Goal: Task Accomplishment & Management: Complete application form

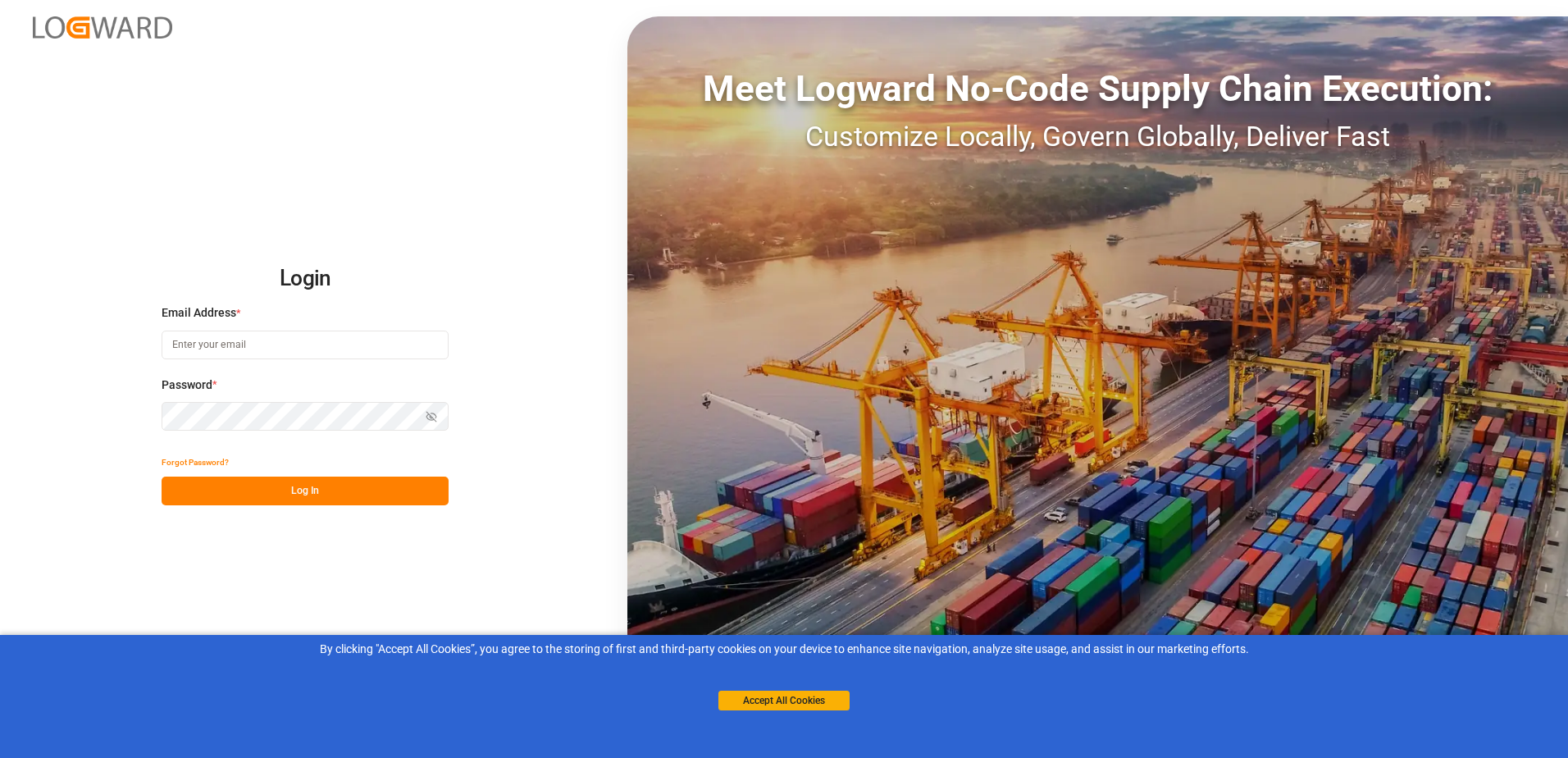
click at [267, 335] on input at bounding box center [305, 344] width 287 height 28
click at [266, 348] on input at bounding box center [305, 344] width 287 height 28
type input "[EMAIL_ADDRESS][DOMAIN_NAME]"
click at [430, 416] on icon "button" at bounding box center [431, 417] width 12 height 12
click at [325, 495] on button "Log In" at bounding box center [305, 490] width 287 height 28
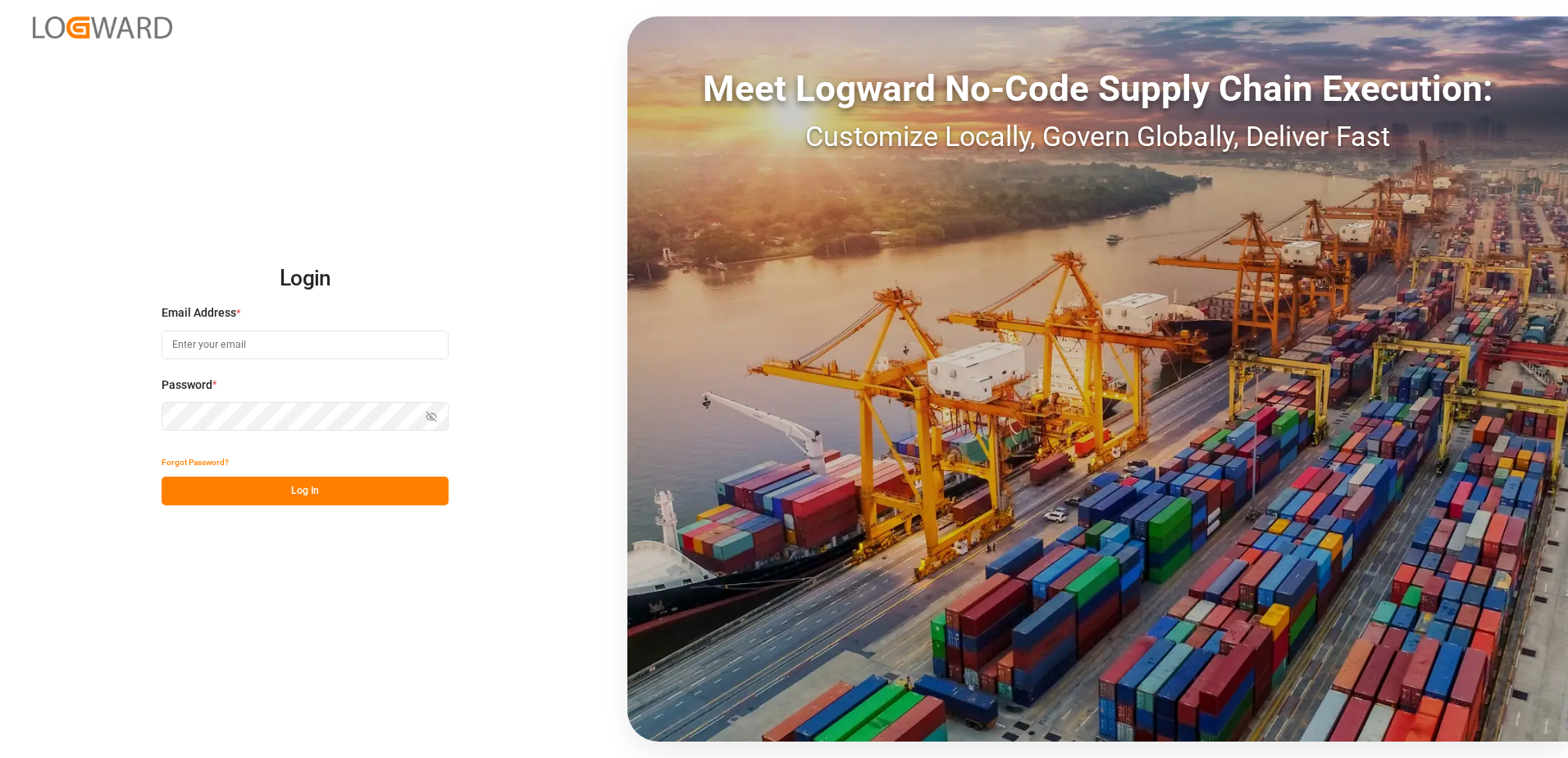
click at [278, 491] on button "Log In" at bounding box center [305, 490] width 287 height 28
click at [221, 343] on input at bounding box center [305, 344] width 287 height 28
type input "[EMAIL_ADDRESS][DOMAIN_NAME]"
drag, startPoint x: 430, startPoint y: 415, endPoint x: 414, endPoint y: 439, distance: 28.8
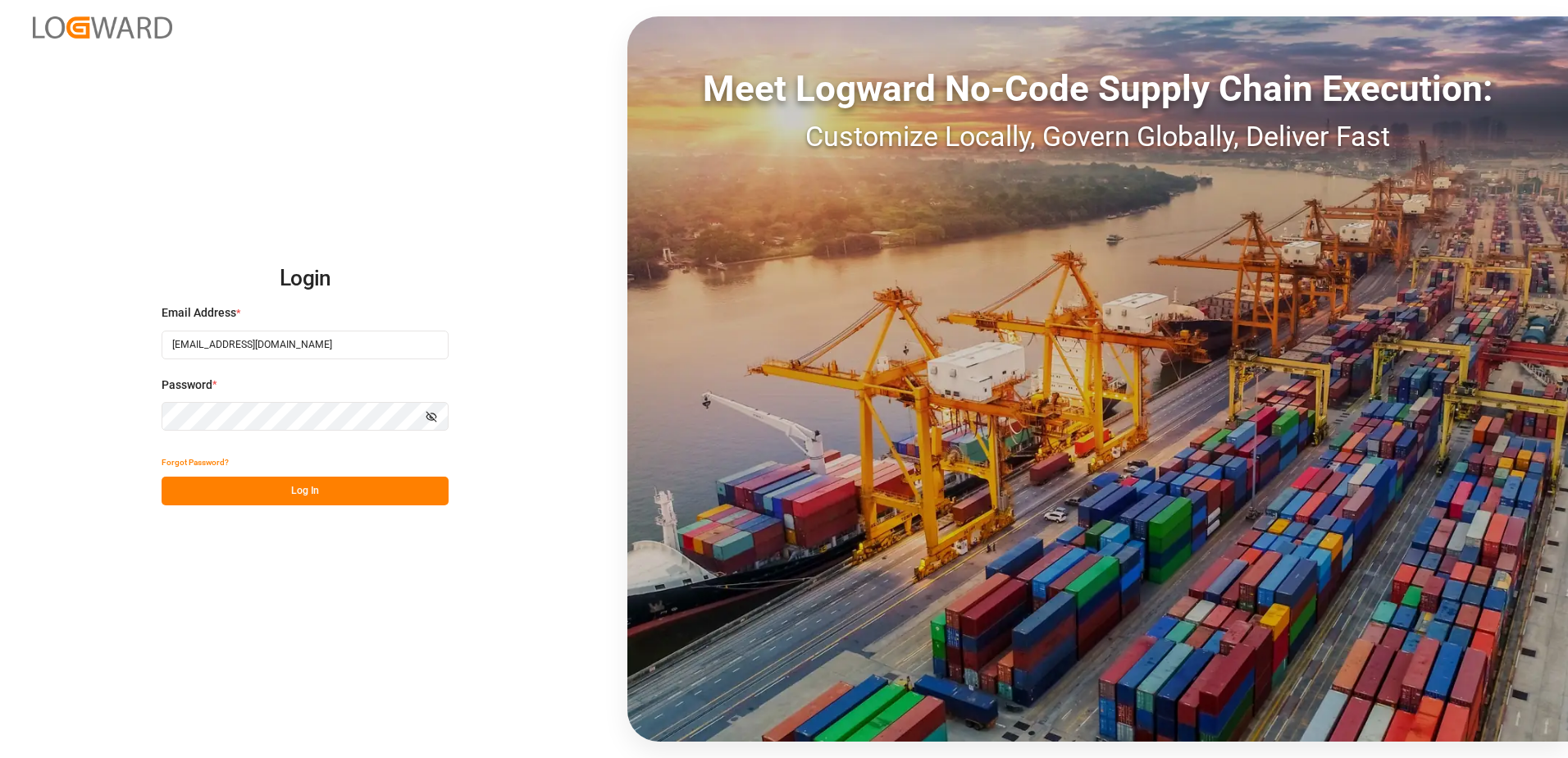
click at [430, 415] on icon "button" at bounding box center [431, 417] width 12 height 12
click at [375, 476] on div "Forgot Password?" at bounding box center [305, 462] width 287 height 28
click at [367, 489] on button "Log In" at bounding box center [305, 490] width 287 height 28
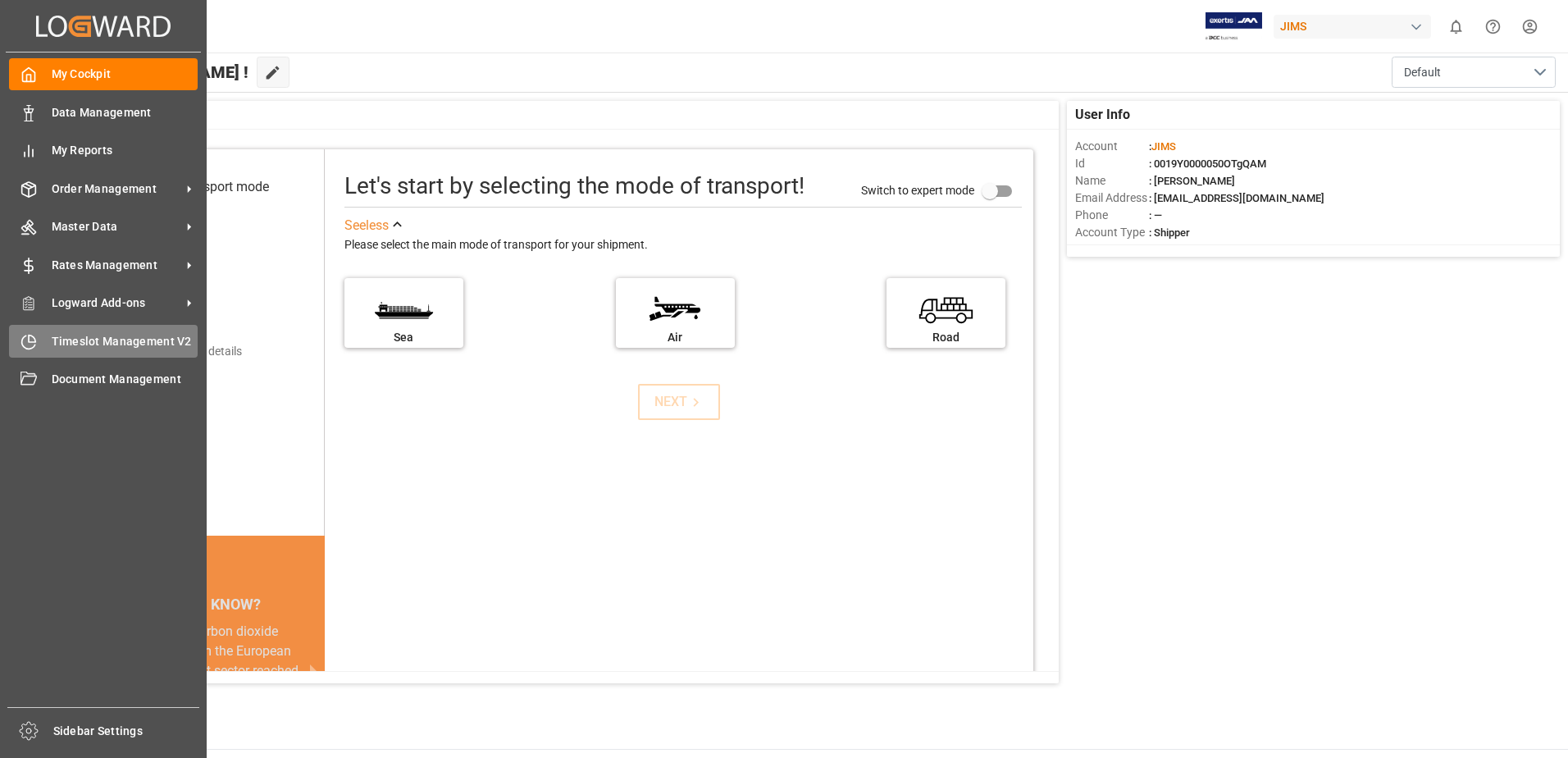
click at [89, 344] on span "Timeslot Management V2" at bounding box center [125, 342] width 147 height 18
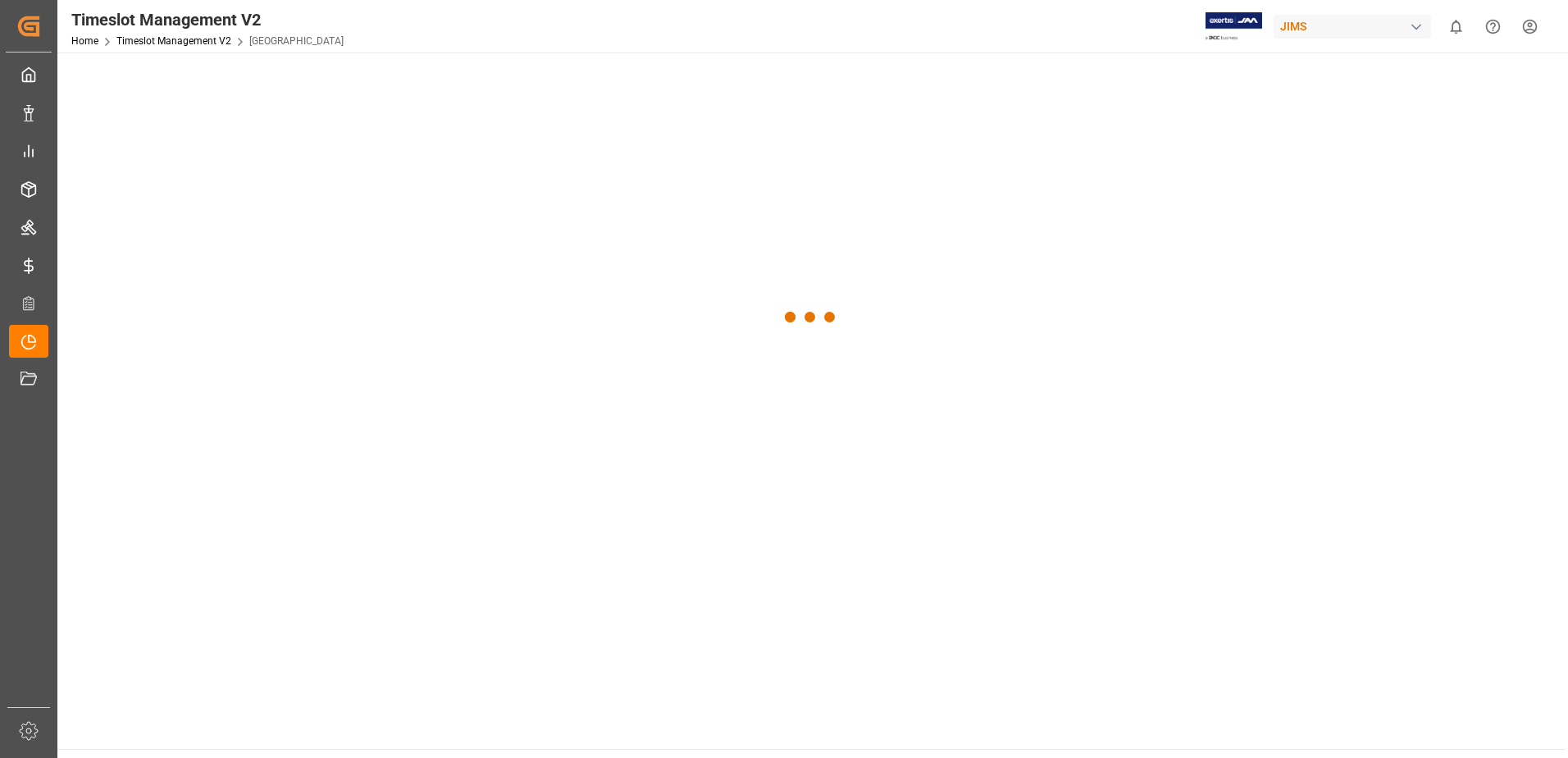
click at [149, 42] on link "Timeslot Management V2" at bounding box center [173, 41] width 114 height 12
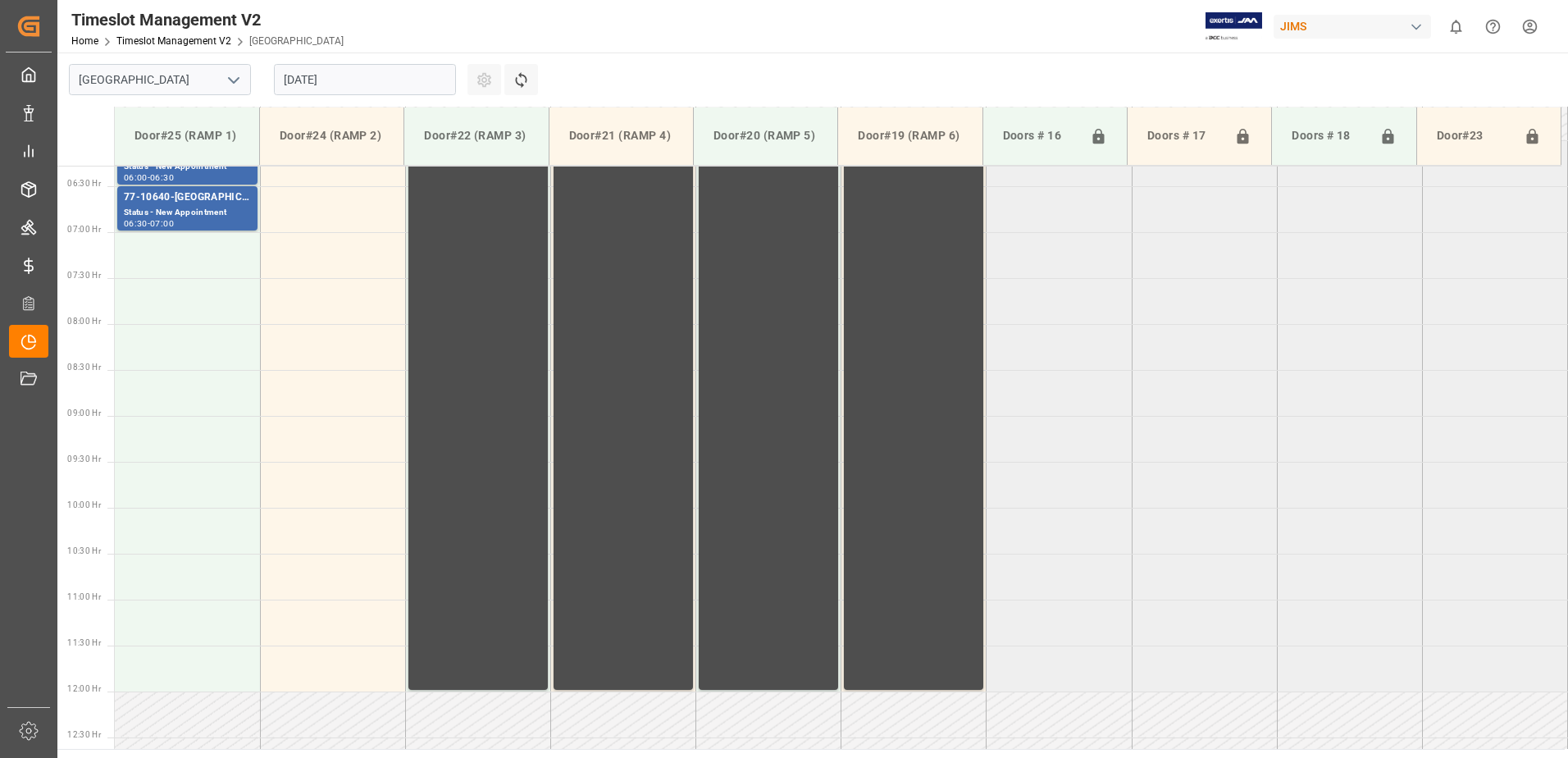
scroll to position [634, 0]
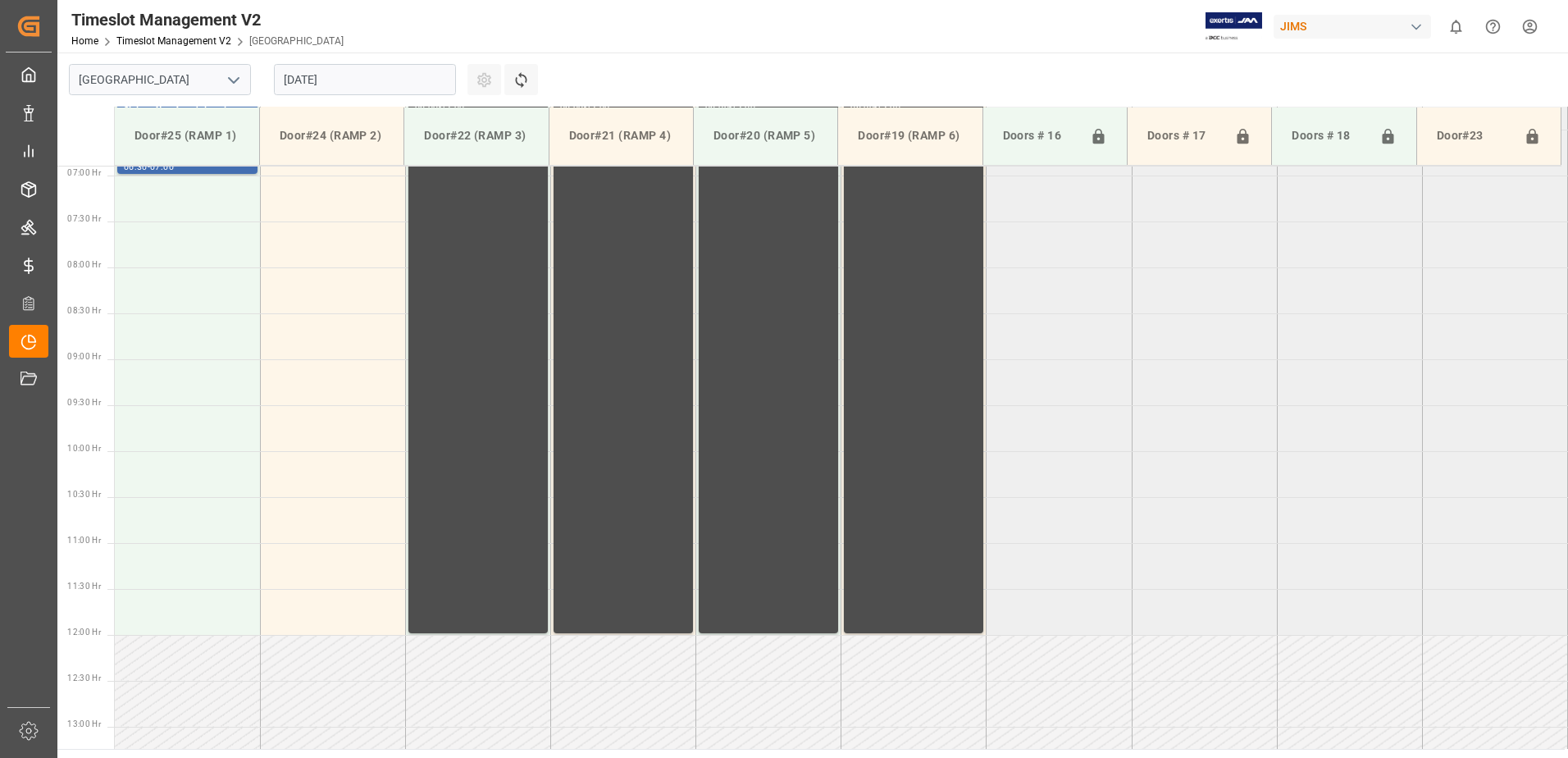
click at [374, 79] on input "27.08.2025" at bounding box center [365, 79] width 182 height 31
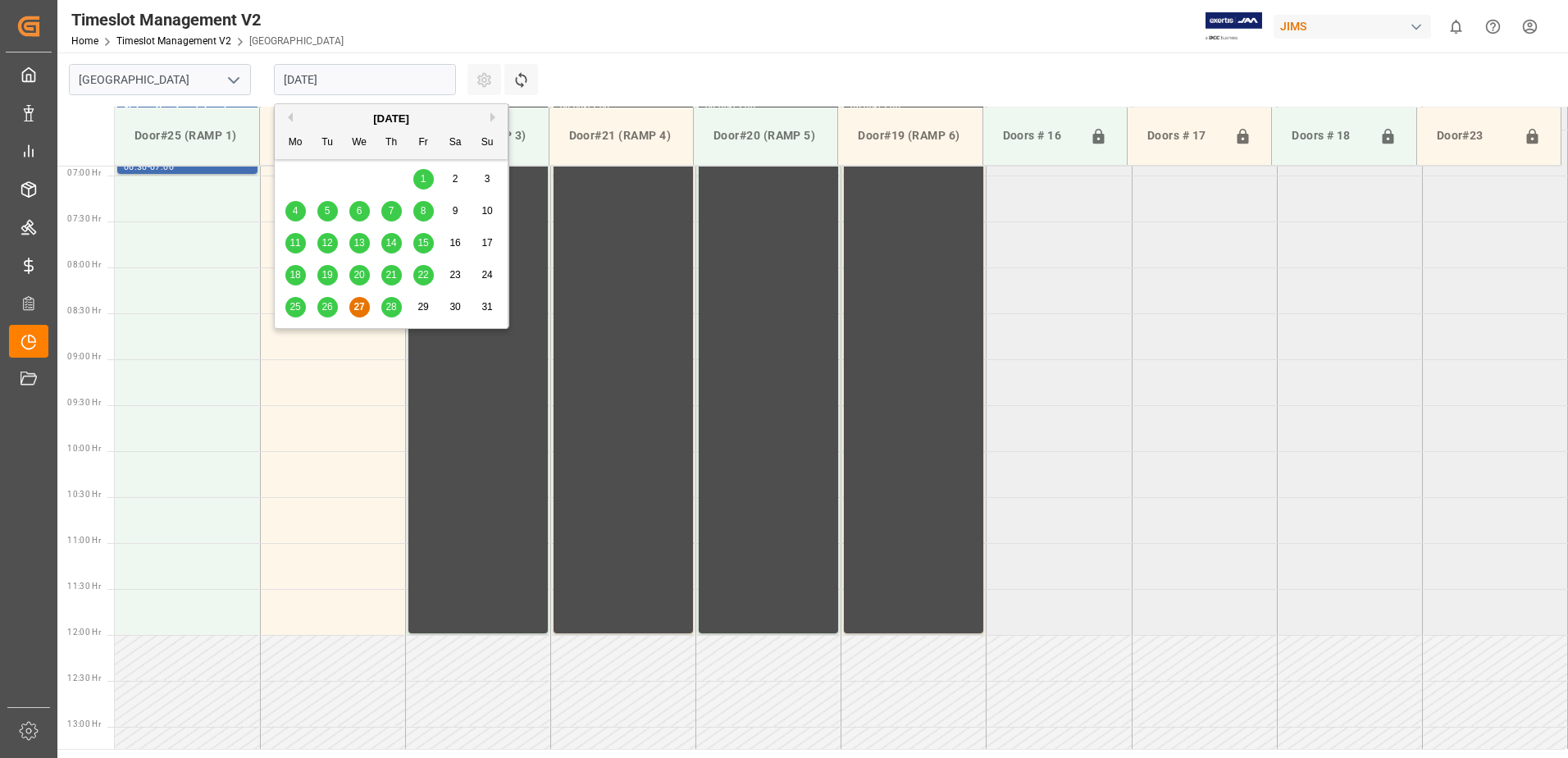
click at [388, 307] on span "28" at bounding box center [390, 307] width 11 height 12
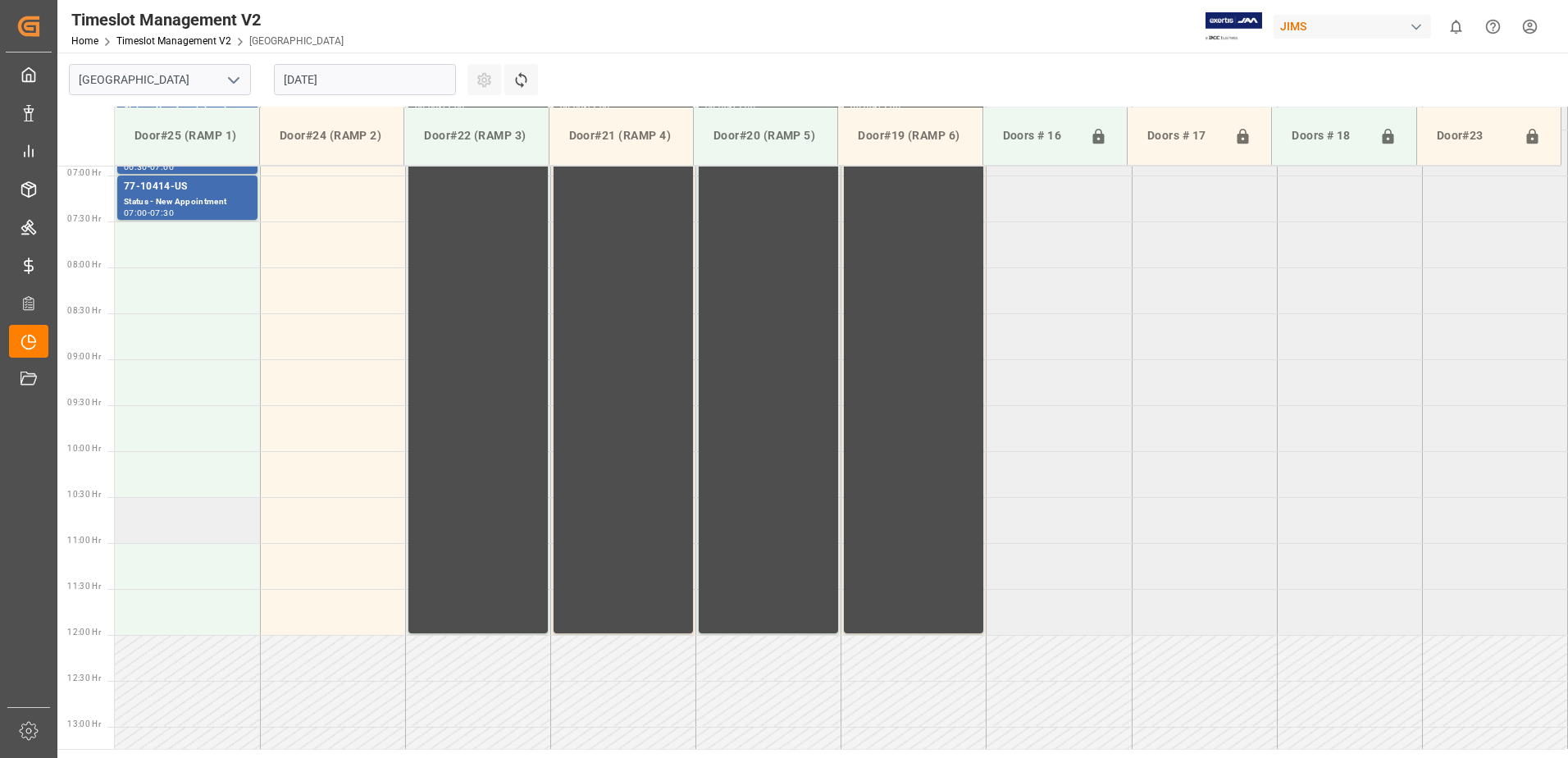
click at [152, 527] on td at bounding box center [187, 519] width 145 height 46
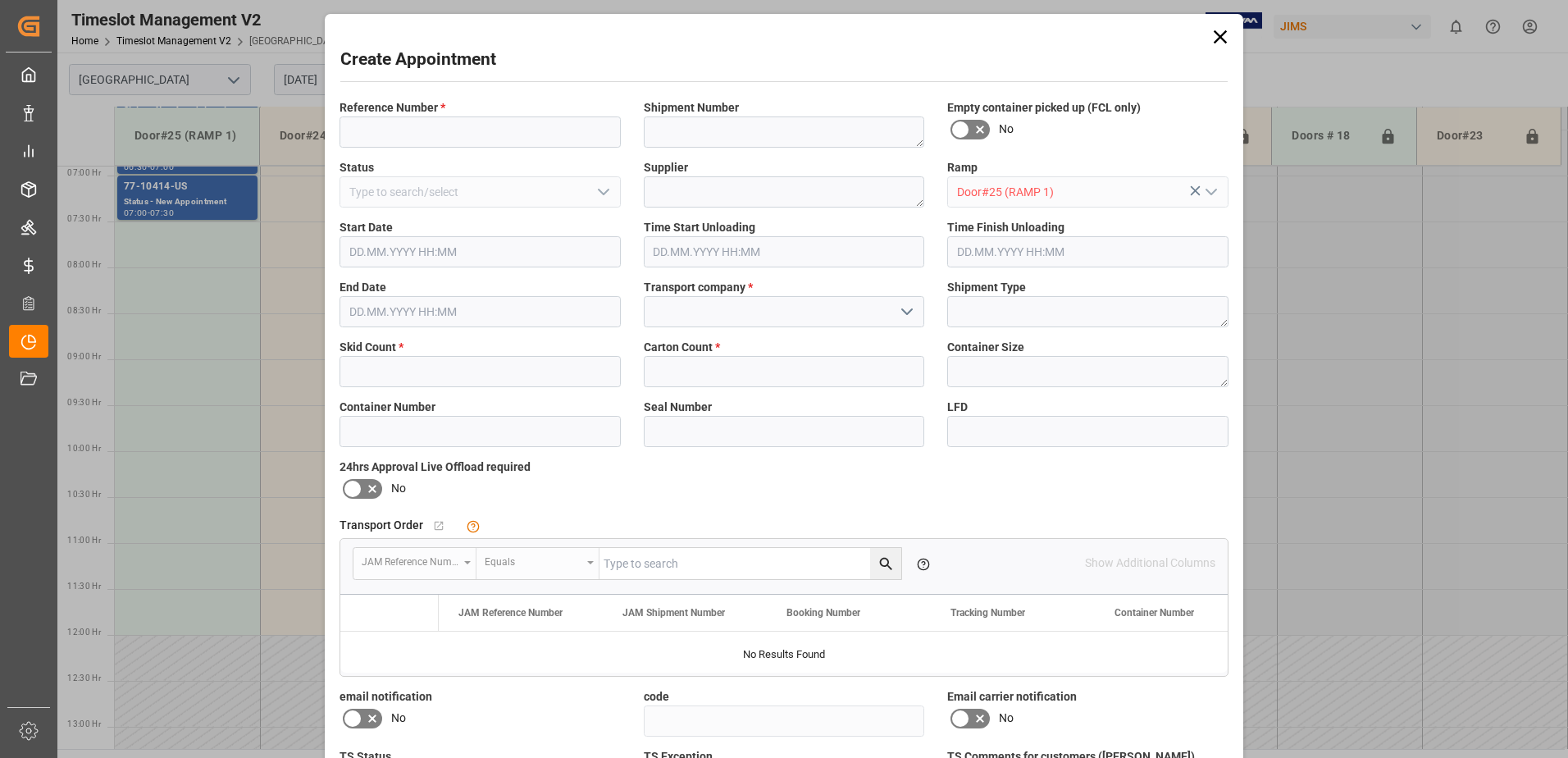
type input "28.08.2025 10:30"
type input "28.08.2025 11:00"
click at [450, 135] on input at bounding box center [480, 132] width 282 height 31
paste input "77-10637-US"
type input "77-10637-US"
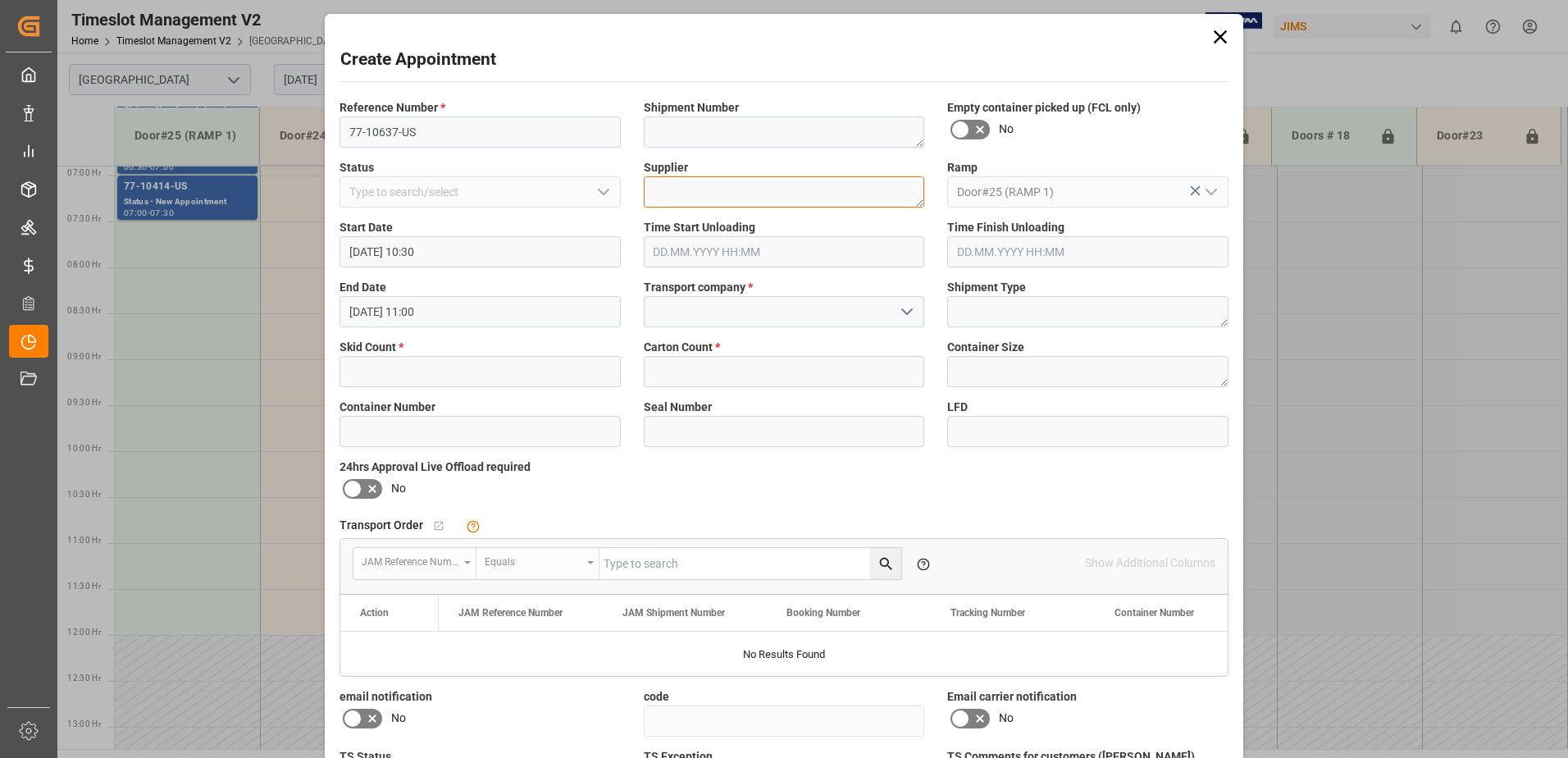
click at [708, 195] on textarea at bounding box center [784, 192] width 282 height 31
click at [674, 204] on textarea at bounding box center [784, 192] width 282 height 31
paste textarea "AM&S JAM INDUSTRIES USA LLC"
type textarea "AM&S JAM INDUSTRIES USA LLC"
click at [478, 378] on input "text" at bounding box center [480, 372] width 282 height 31
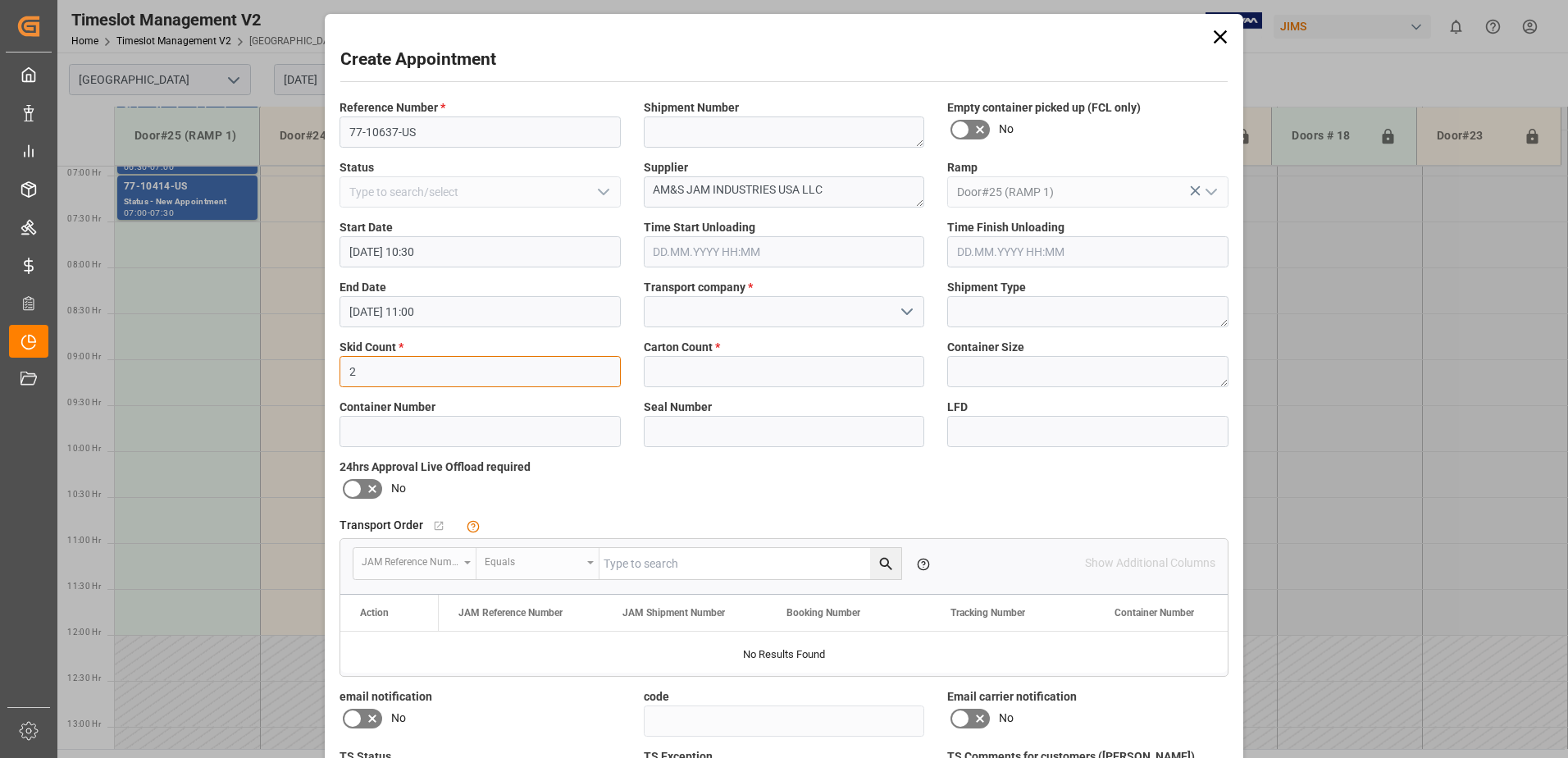
type input "2"
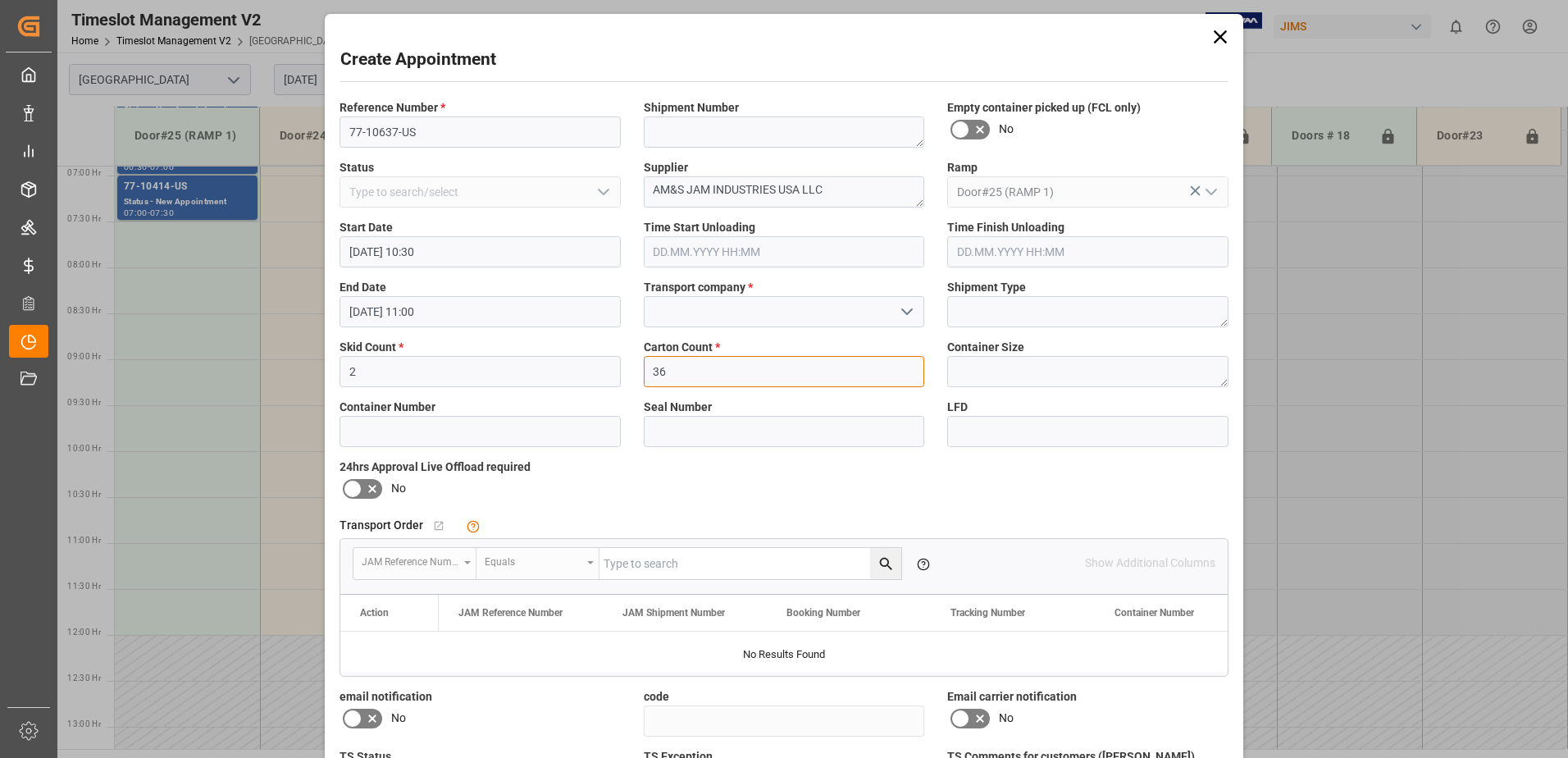
type input "36"
click at [756, 301] on input at bounding box center [784, 312] width 282 height 31
click at [748, 303] on input at bounding box center [784, 312] width 282 height 31
click at [745, 304] on input at bounding box center [784, 312] width 282 height 31
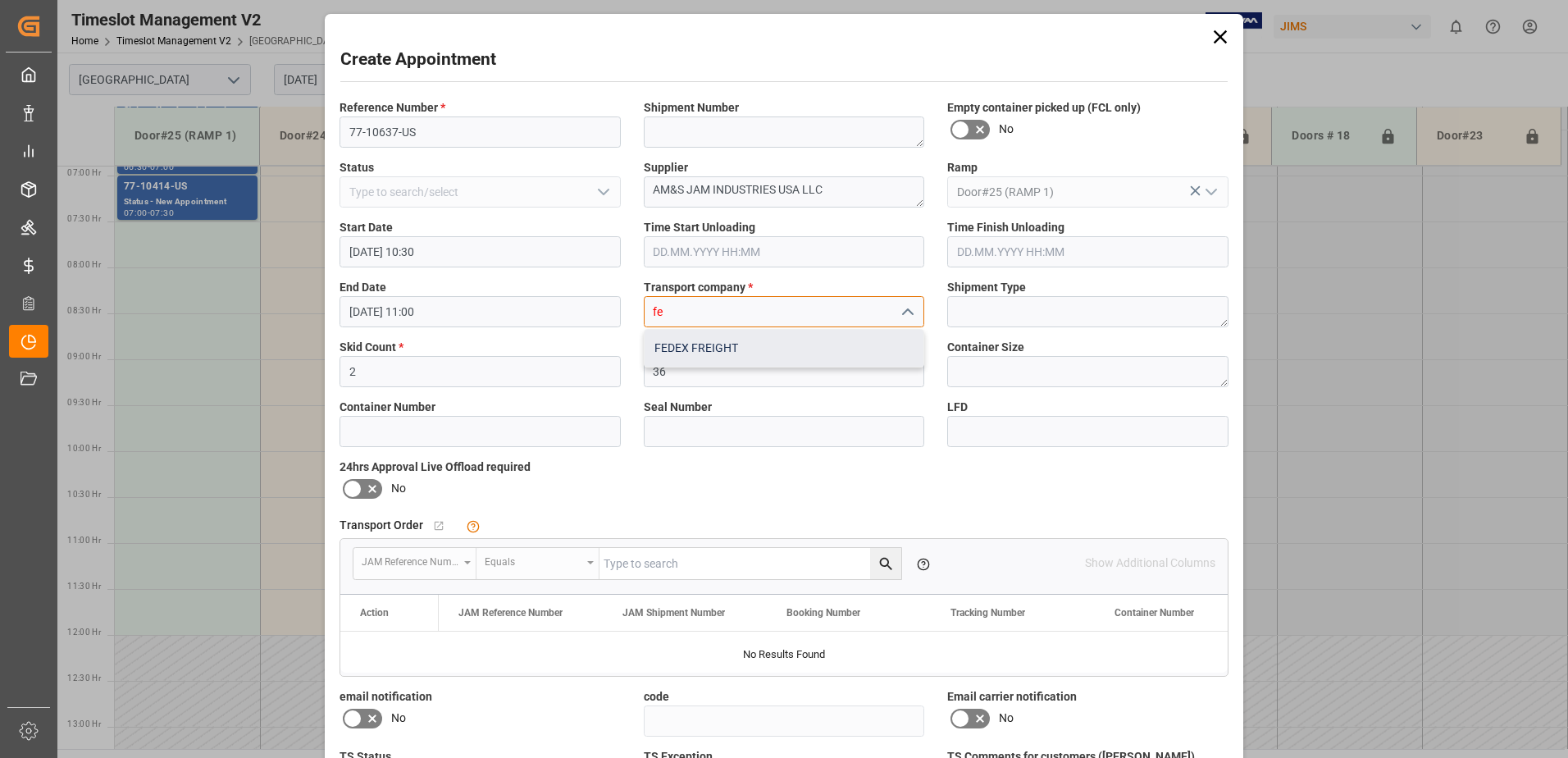
click at [708, 340] on div "FEDEX FREIGHT" at bounding box center [784, 348] width 280 height 37
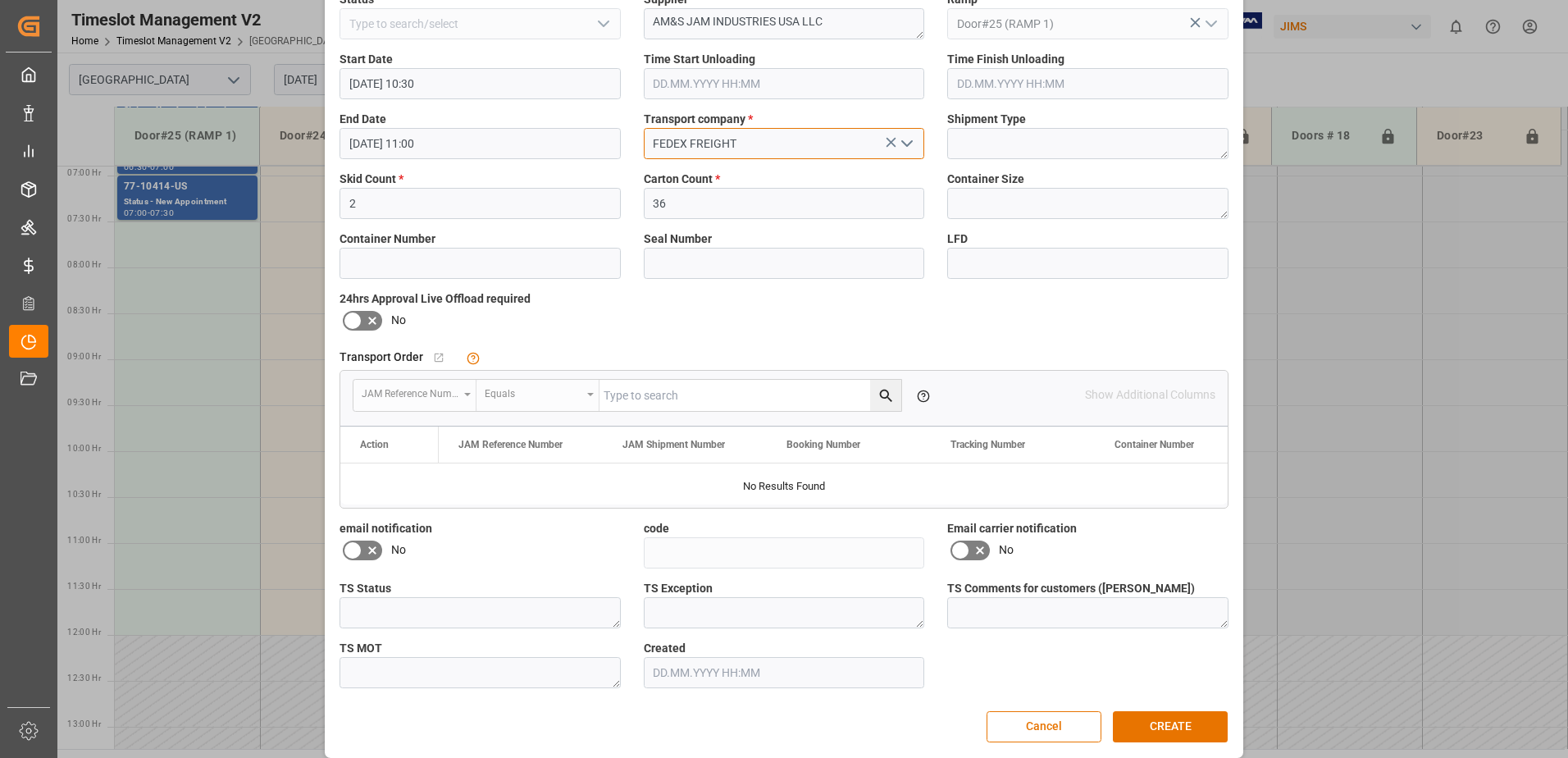
scroll to position [182, 0]
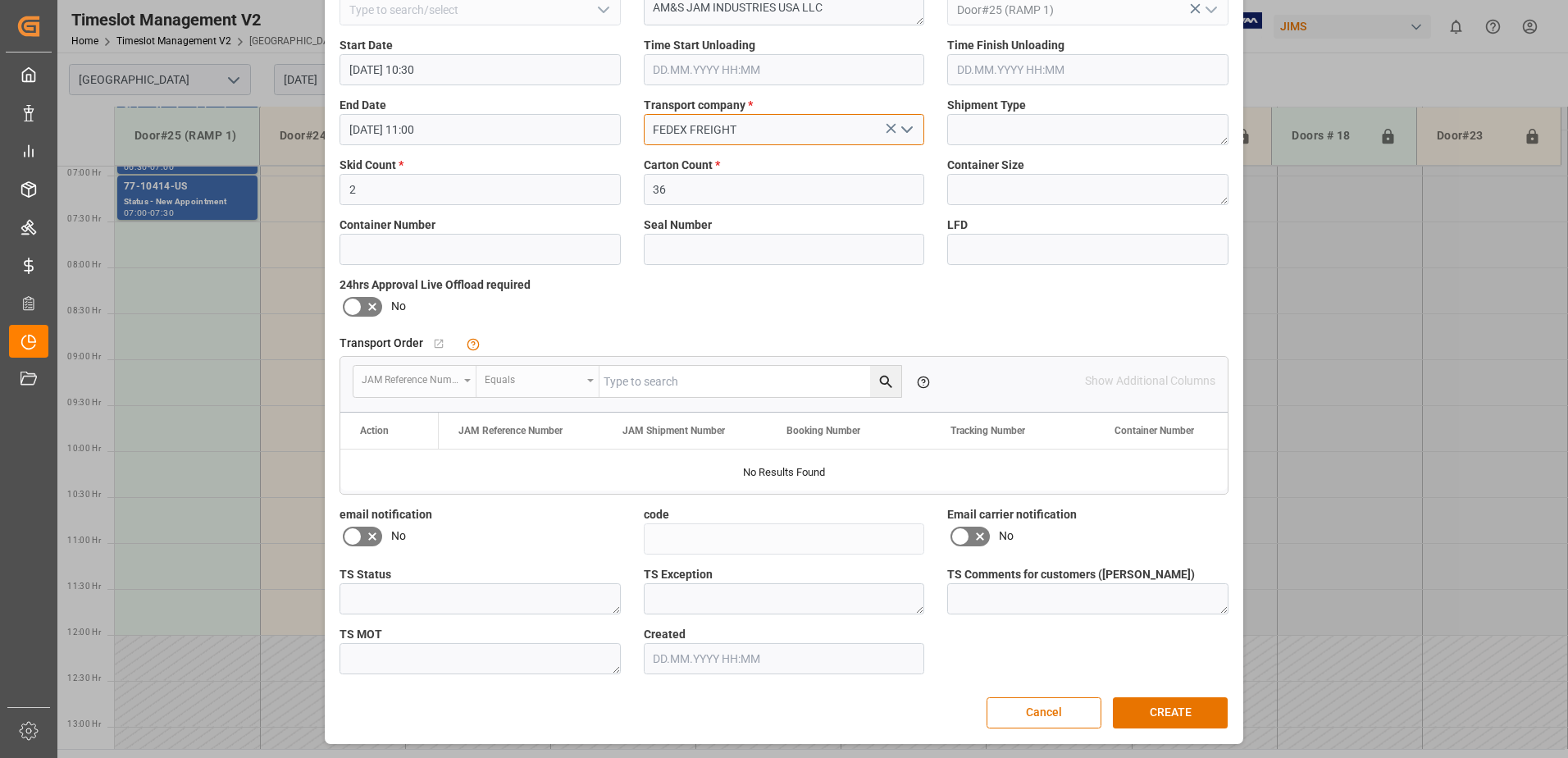
type input "FEDEX FREIGHT"
click at [966, 534] on icon at bounding box center [960, 537] width 20 height 20
click at [0, 0] on input "checkbox" at bounding box center [0, 0] width 0 height 0
click at [363, 536] on icon at bounding box center [372, 537] width 20 height 20
click at [0, 0] on input "checkbox" at bounding box center [0, 0] width 0 height 0
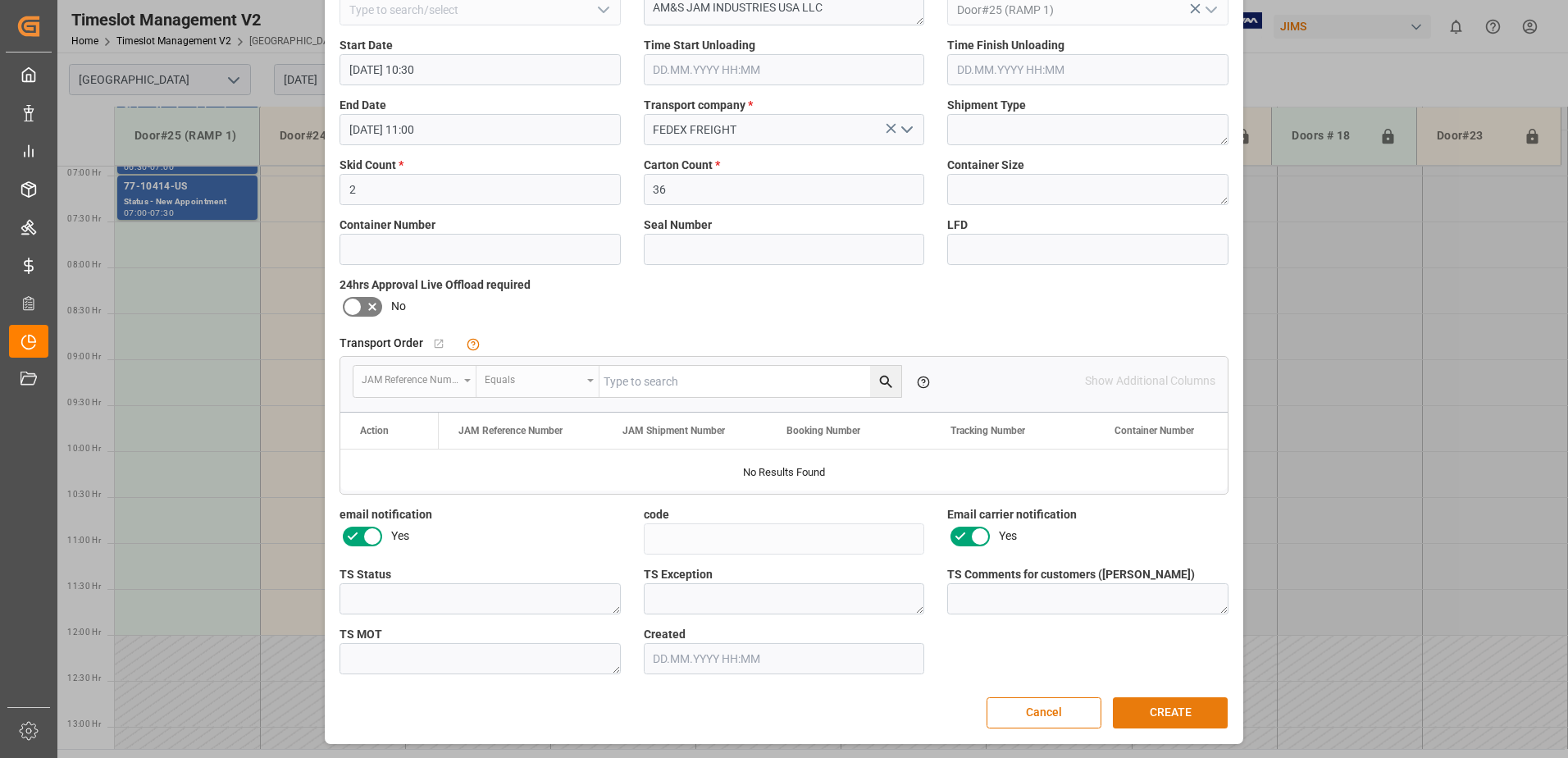
click at [1147, 726] on button "CREATE" at bounding box center [1169, 713] width 114 height 31
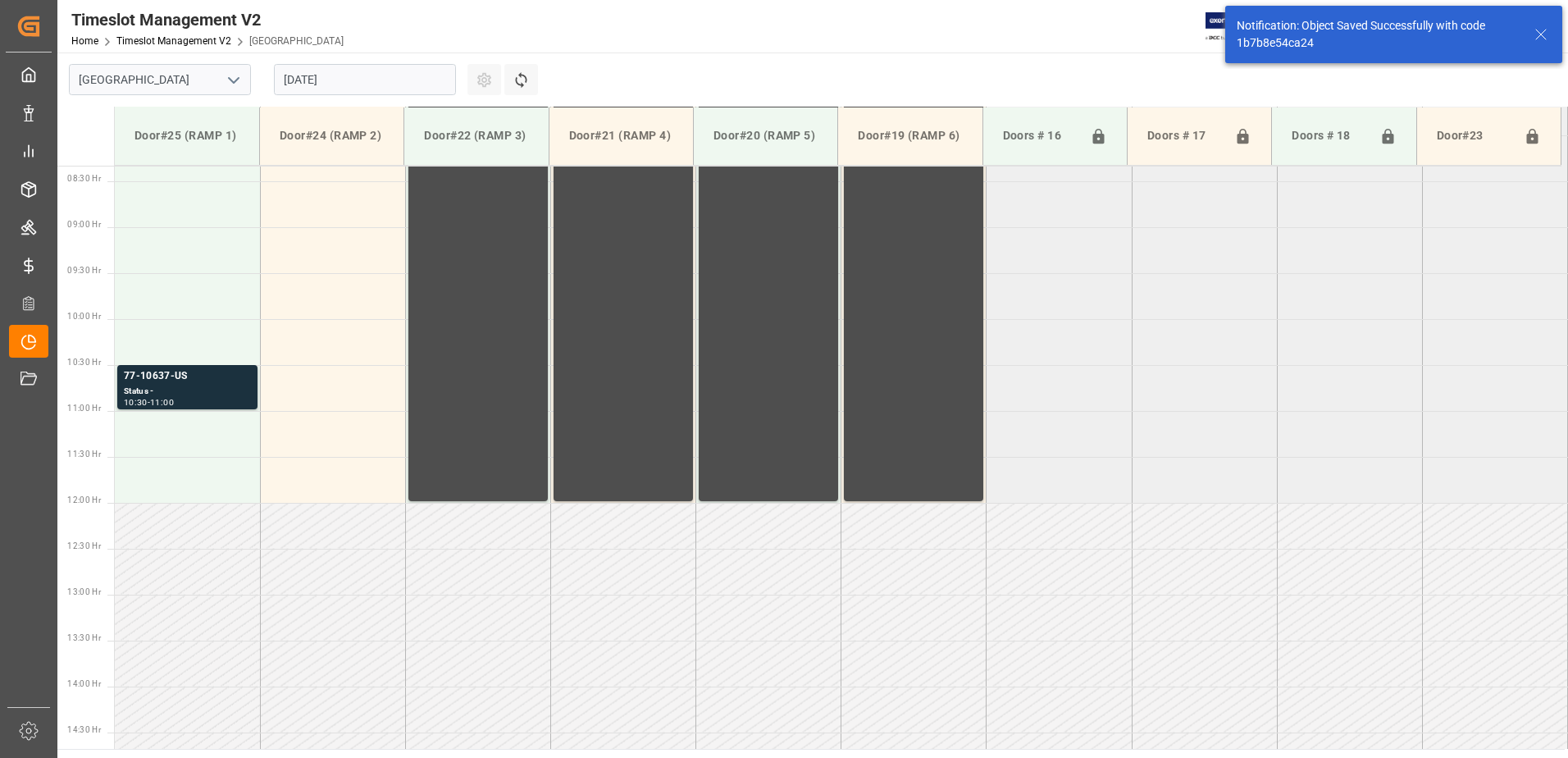
scroll to position [817, 0]
